Goal: Task Accomplishment & Management: Manage account settings

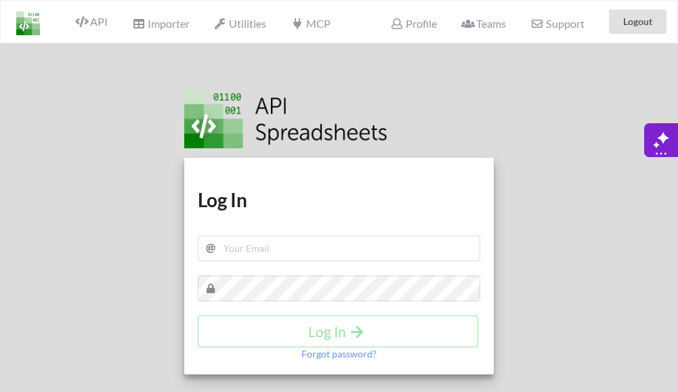
click at [591, 142] on div at bounding box center [600, 239] width 175 height 392
click at [268, 257] on input "text" at bounding box center [339, 249] width 283 height 26
click at [248, 253] on input "text" at bounding box center [339, 249] width 283 height 26
type input "[PERSON_NAME][EMAIL_ADDRESS][DOMAIN_NAME]"
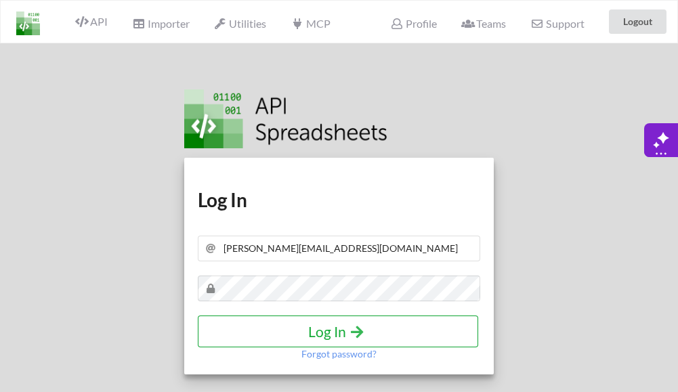
click at [363, 324] on icon "submit" at bounding box center [357, 331] width 17 height 14
